Goal: Understand process/instructions: Learn how to perform a task or action

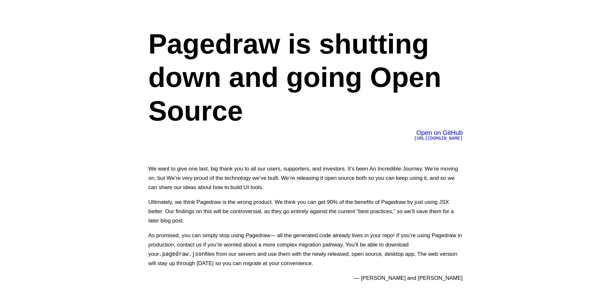
scroll to position [32, 0]
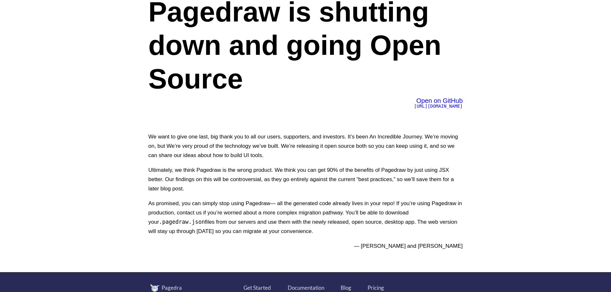
click at [443, 97] on span "Open on GitHub" at bounding box center [440, 100] width 47 height 7
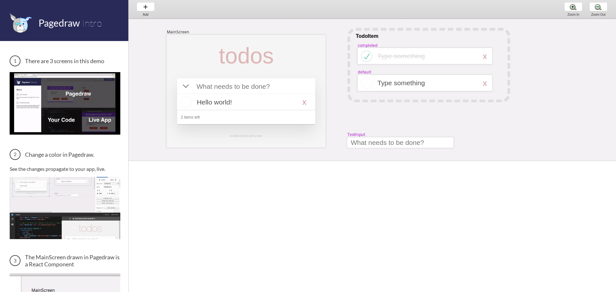
scroll to position [32, 0]
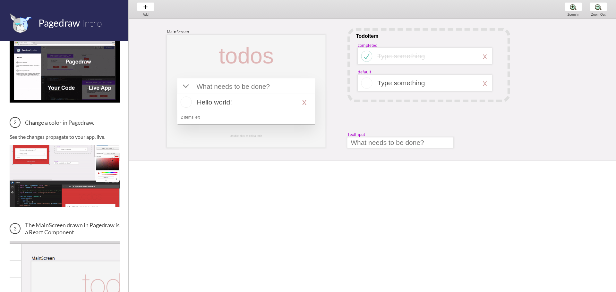
click at [145, 59] on div "MainScreen todos Hello world! x 2 items left TodoItem completed Type something …" at bounding box center [589, 211] width 921 height 385
click at [225, 57] on div at bounding box center [246, 56] width 65 height 26
select select "3"
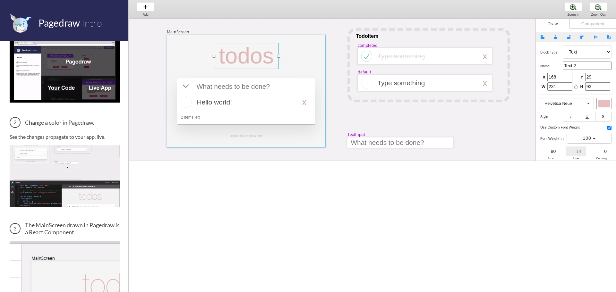
click at [194, 50] on div at bounding box center [246, 91] width 159 height 113
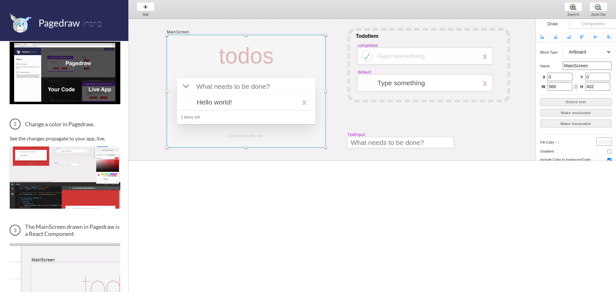
scroll to position [0, 0]
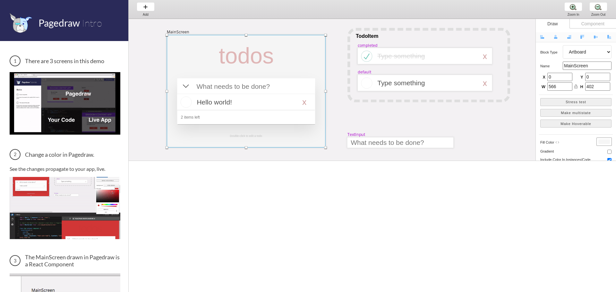
click at [598, 23] on div "Component" at bounding box center [593, 24] width 47 height 10
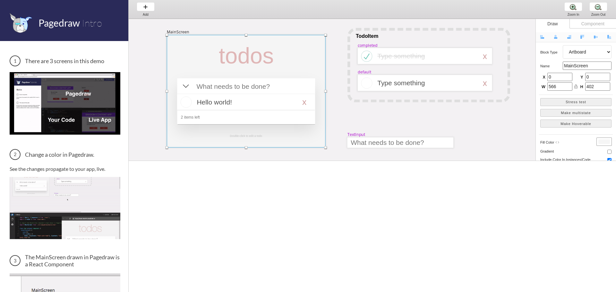
select select "6"
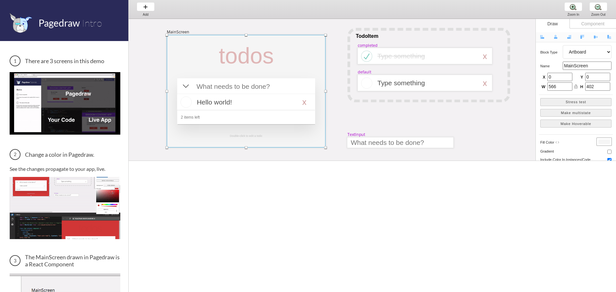
select select "7"
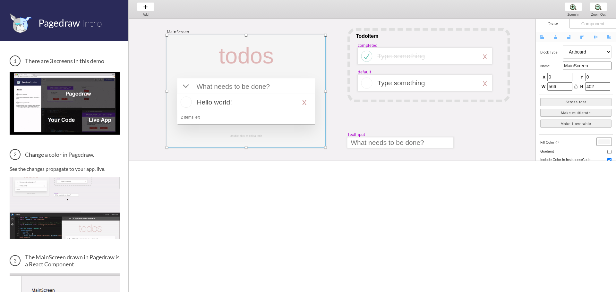
select select "3"
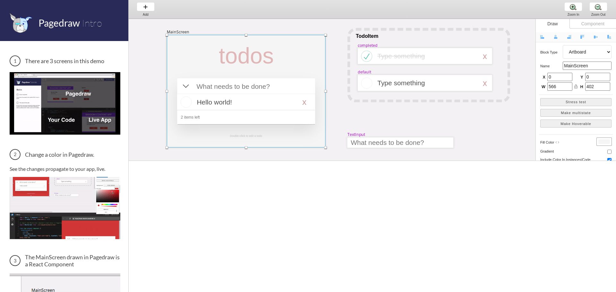
select select "8"
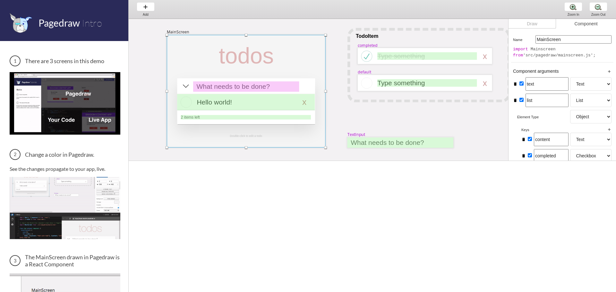
click at [539, 23] on div "Draw" at bounding box center [533, 24] width 48 height 10
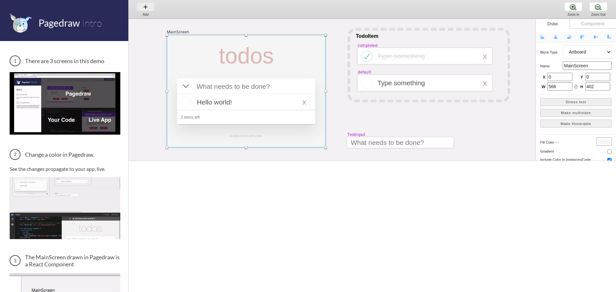
click at [141, 5] on div "Add Add Add" at bounding box center [146, 9] width 24 height 18
